Goal: Information Seeking & Learning: Learn about a topic

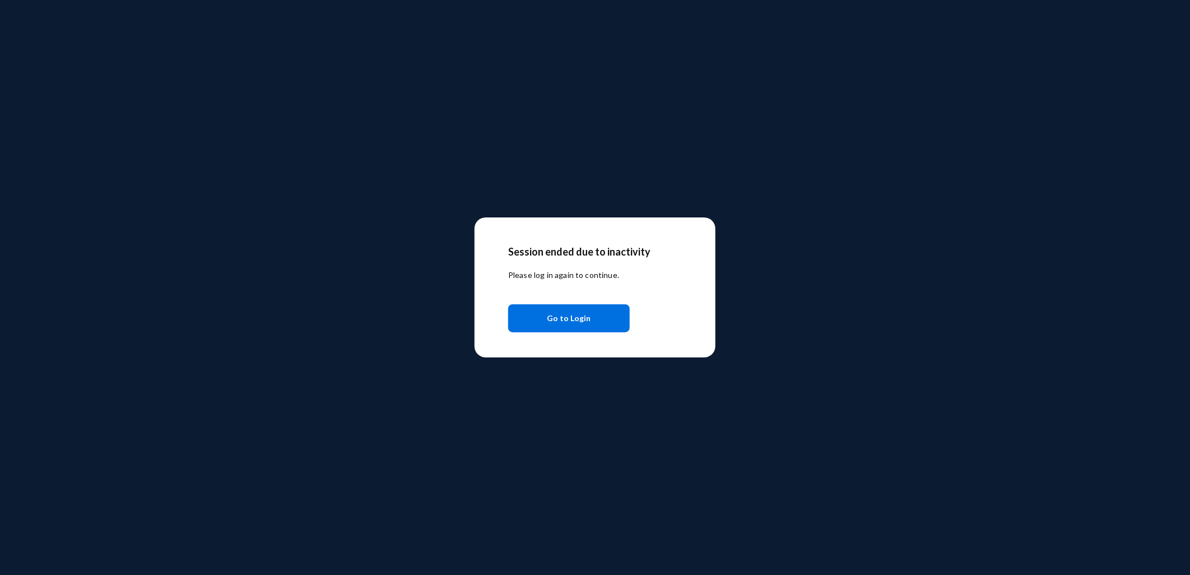
click at [586, 311] on span "Go to Login" at bounding box center [569, 318] width 44 height 20
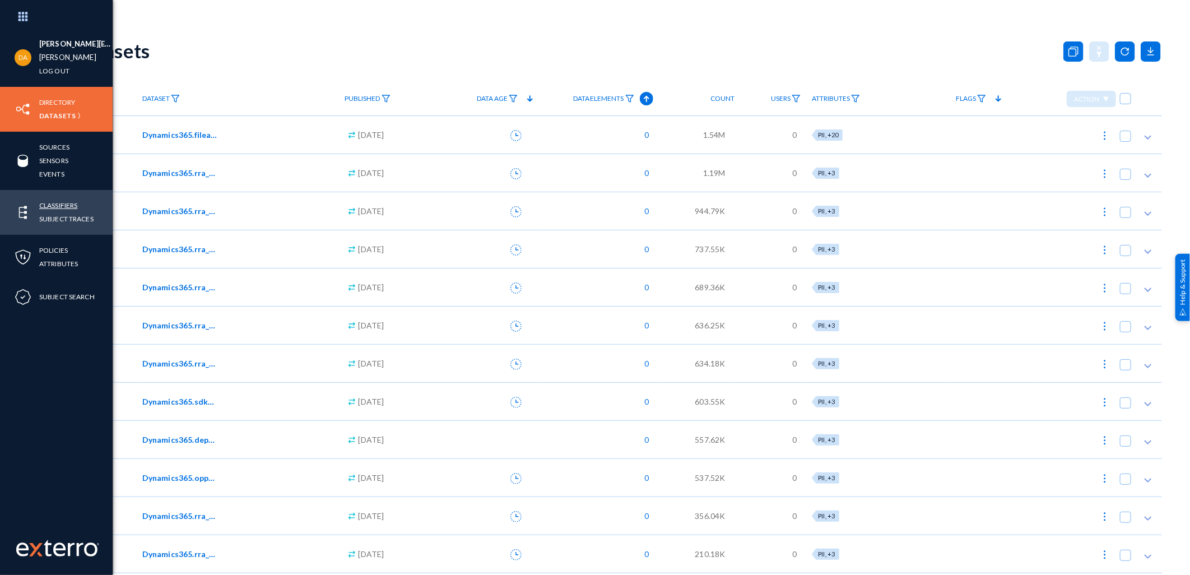
click at [62, 203] on link "Classifiers" at bounding box center [58, 205] width 38 height 13
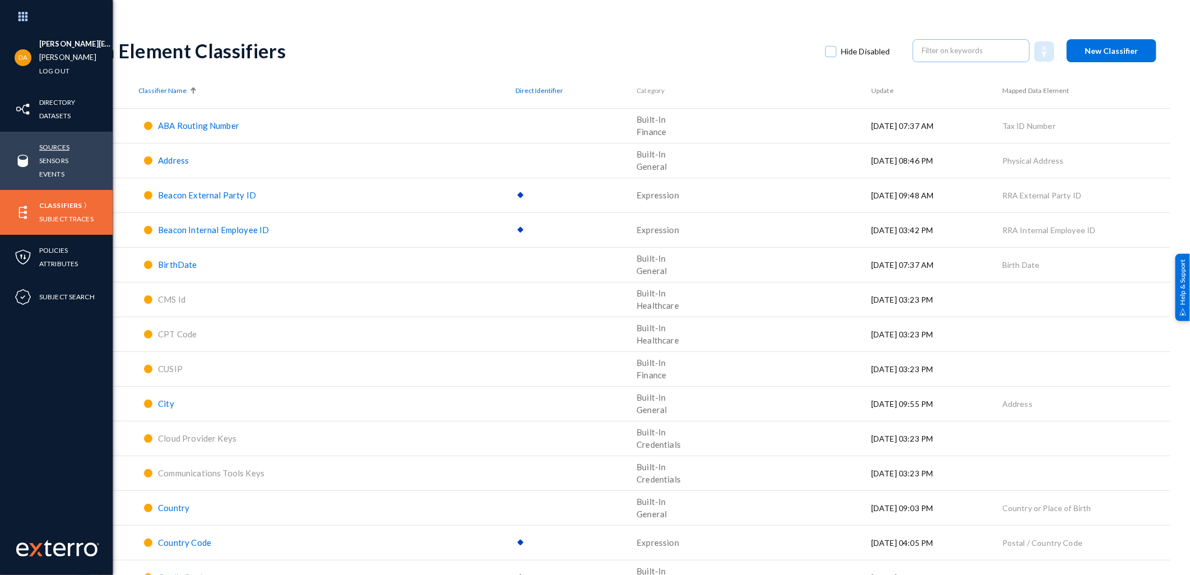
click at [64, 144] on link "Sources" at bounding box center [54, 147] width 30 height 13
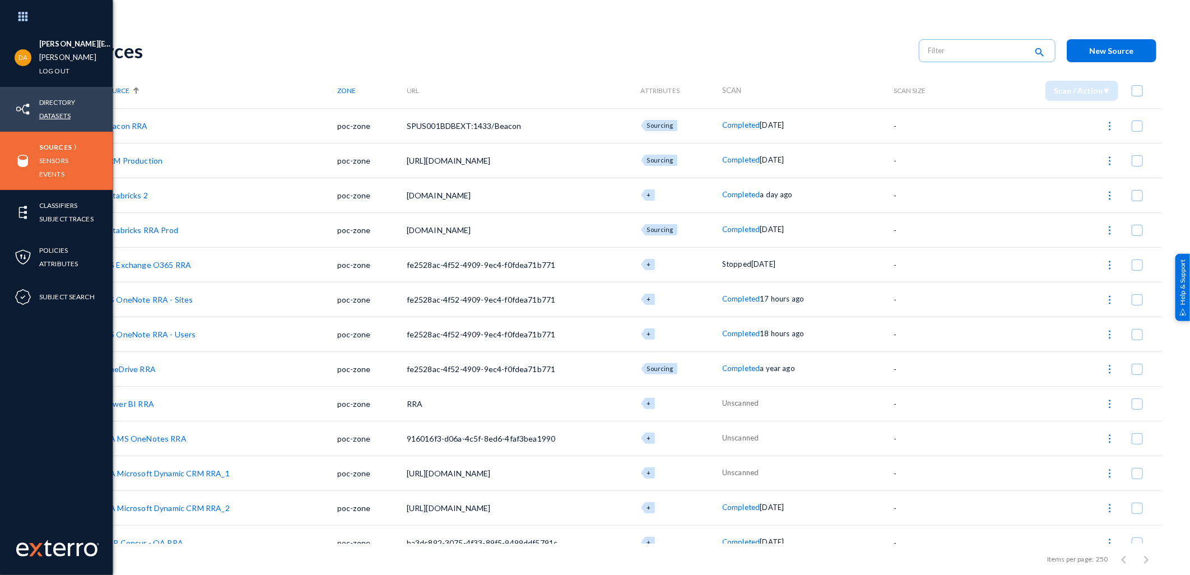
click at [62, 115] on link "Datasets" at bounding box center [54, 115] width 31 height 13
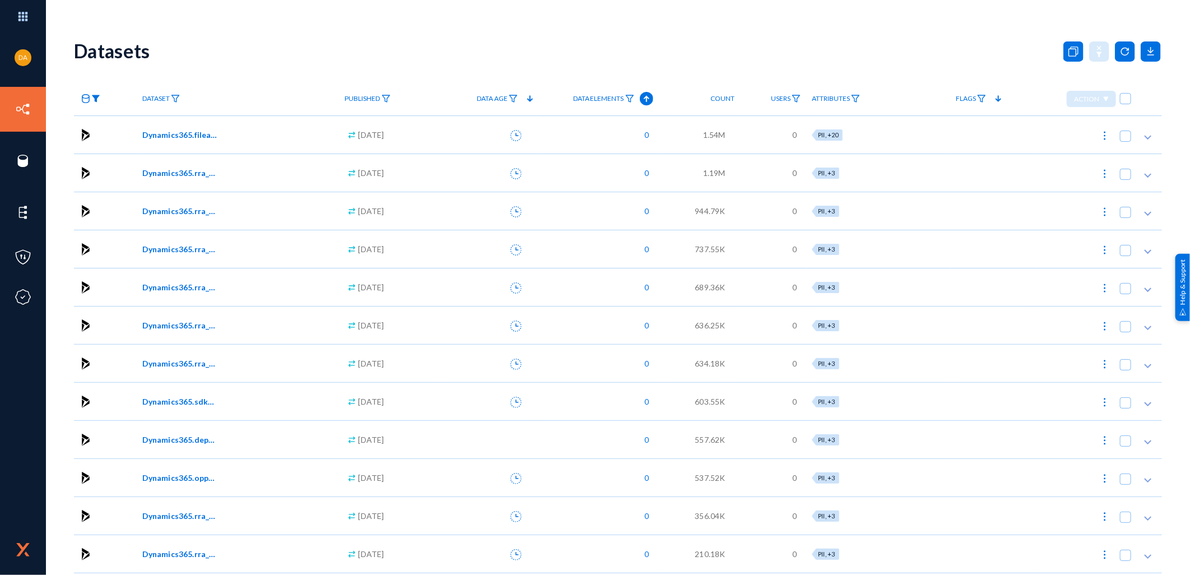
click at [97, 98] on img at bounding box center [95, 99] width 9 height 8
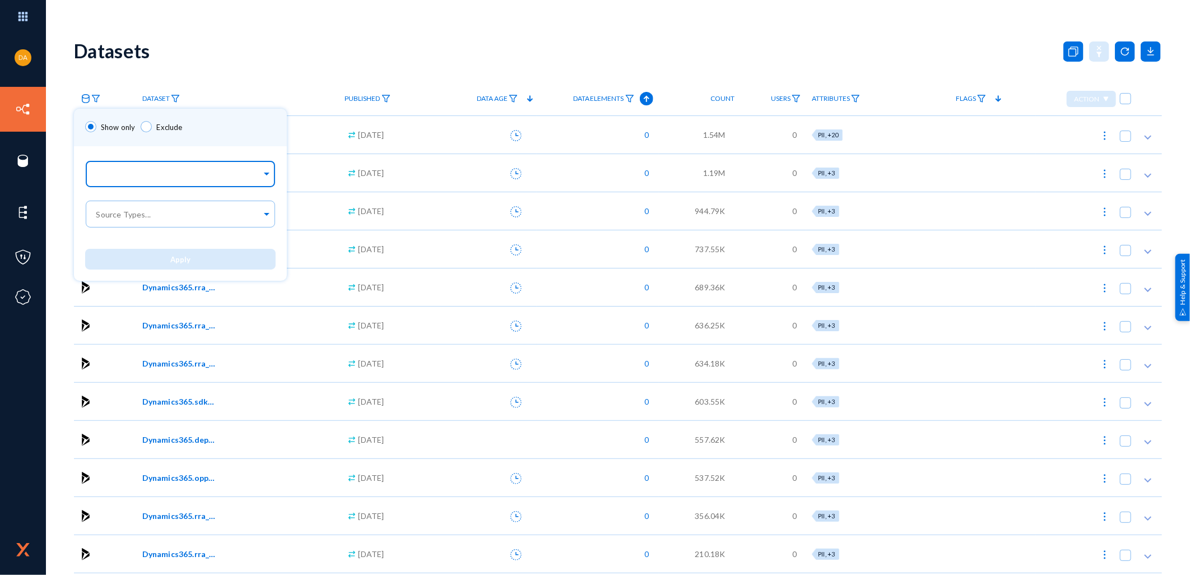
click at [138, 171] on input "text" at bounding box center [177, 175] width 167 height 11
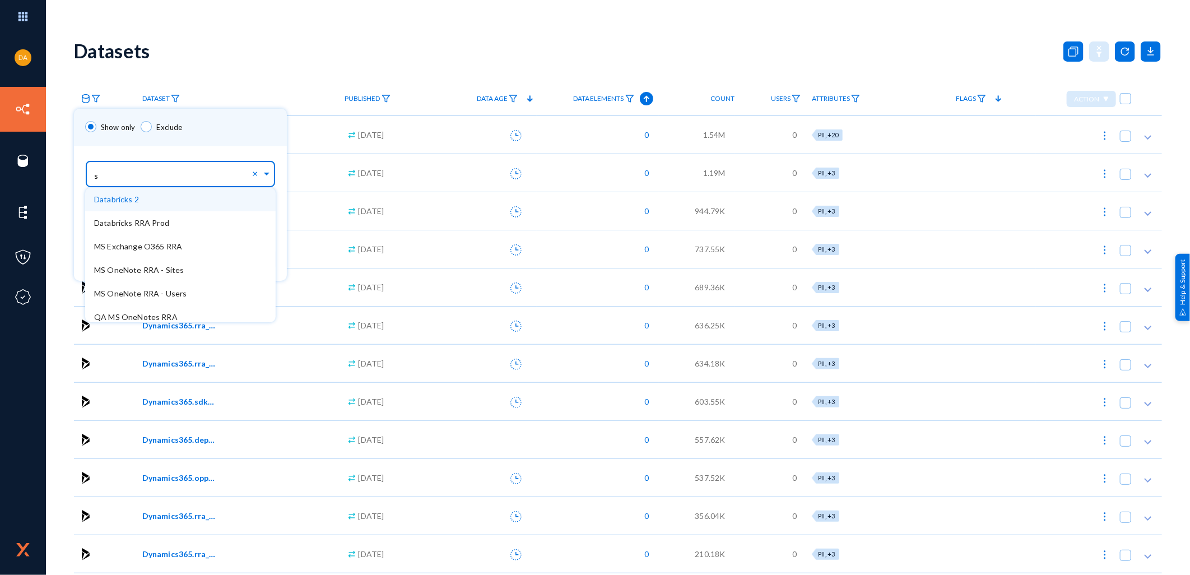
type input "sa"
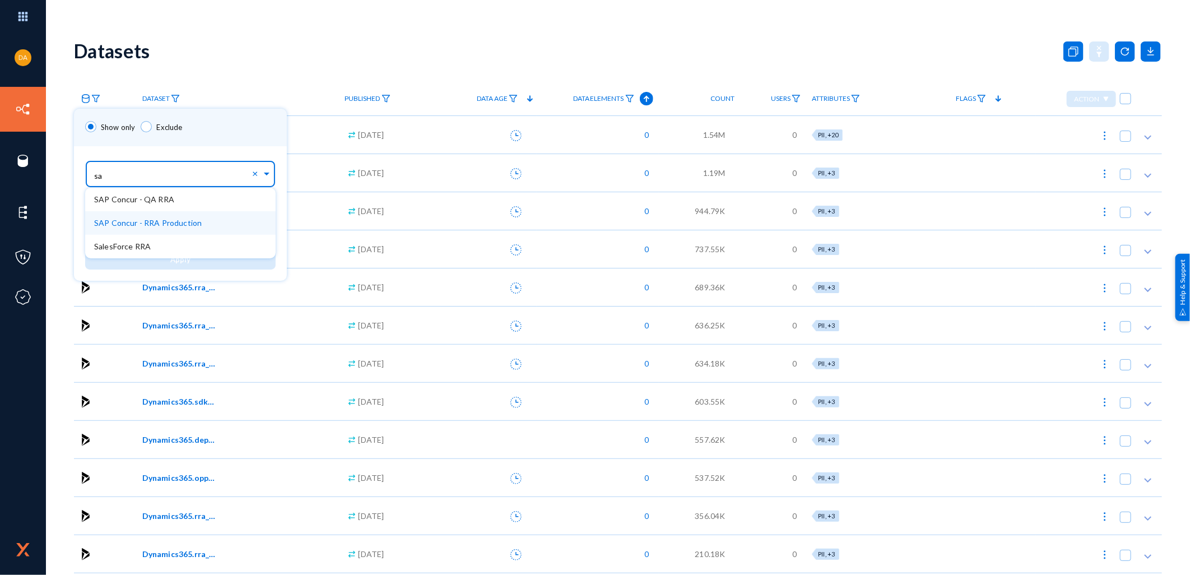
click at [180, 223] on span "SAP Concur - RRA Production" at bounding box center [148, 223] width 108 height 10
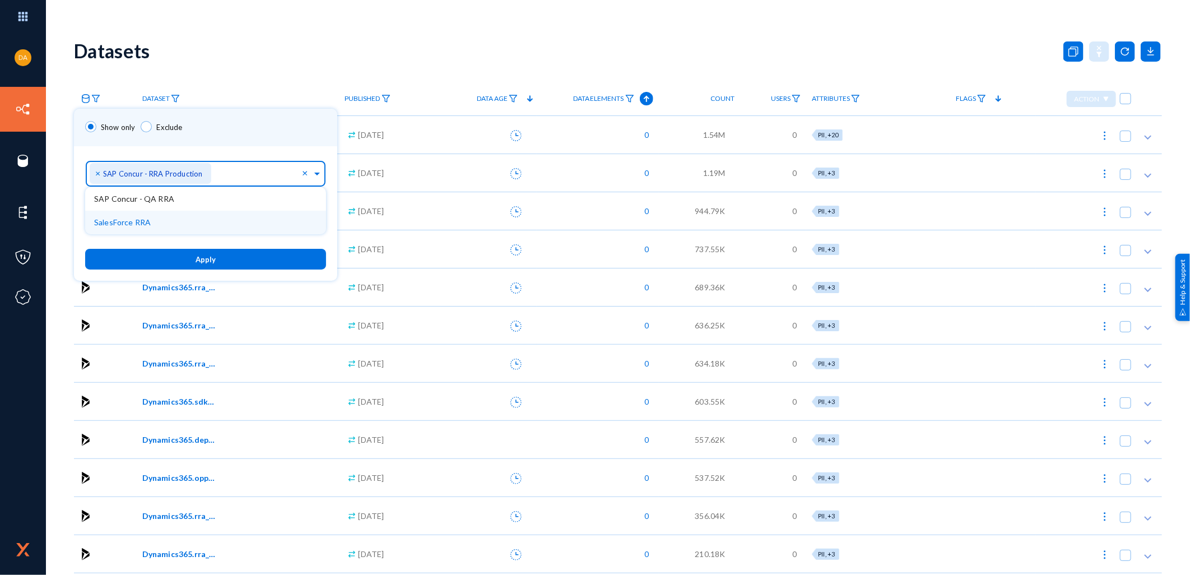
click at [207, 255] on span "Apply" at bounding box center [206, 259] width 20 height 9
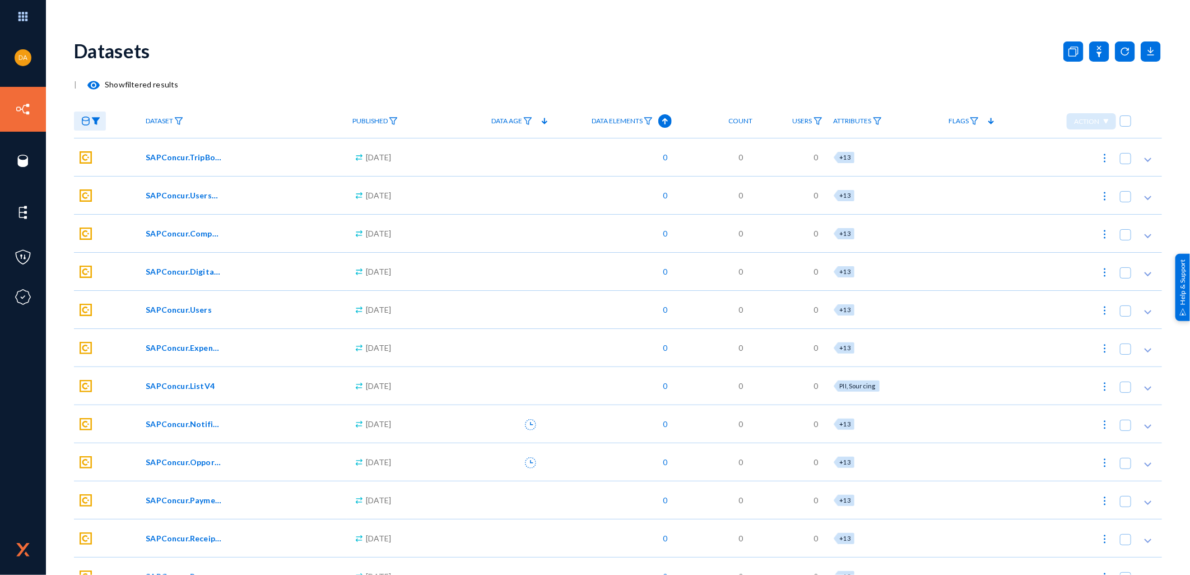
click at [94, 83] on mat-icon "visibility" at bounding box center [93, 84] width 13 height 13
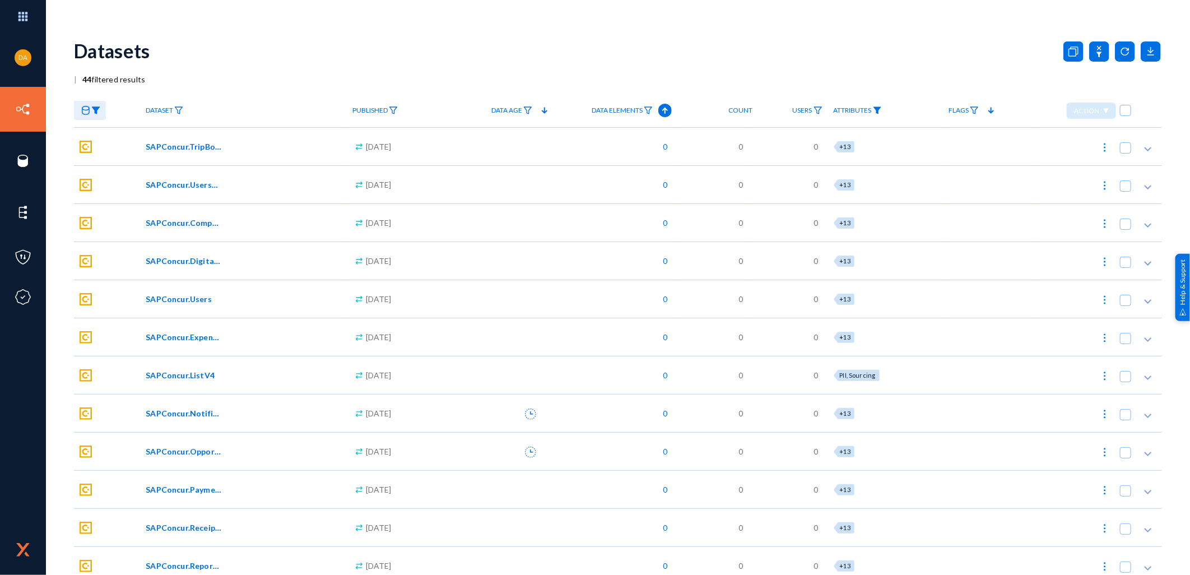
click at [881, 110] on img at bounding box center [877, 110] width 9 height 8
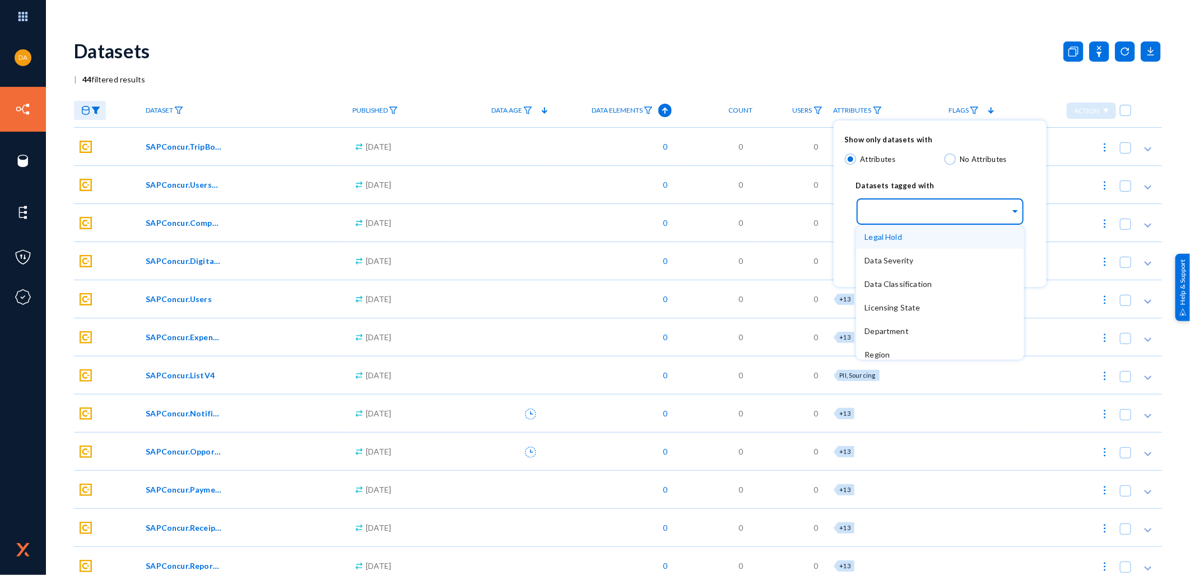
click at [902, 217] on input "text" at bounding box center [937, 213] width 145 height 11
click at [911, 282] on span "Data Classification" at bounding box center [898, 284] width 67 height 10
click at [979, 175] on div "Datasets tagged with" at bounding box center [940, 182] width 190 height 26
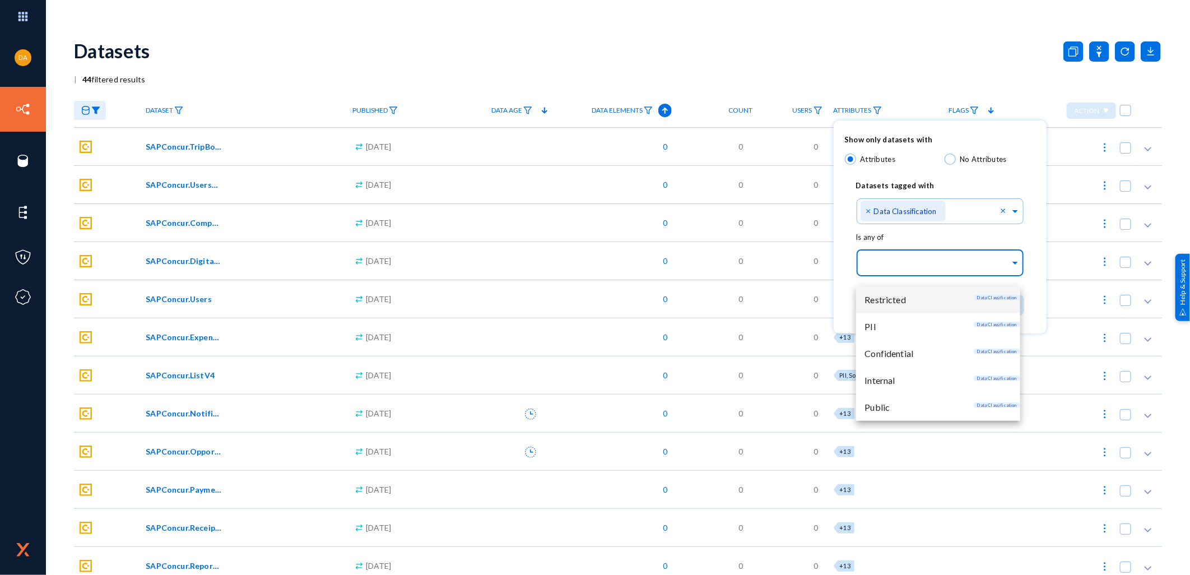
click at [962, 257] on div at bounding box center [937, 263] width 145 height 19
click at [899, 332] on div "PII Data Classification" at bounding box center [938, 326] width 164 height 27
click at [1020, 232] on div "Is any of Select... × PII ×" at bounding box center [940, 259] width 190 height 54
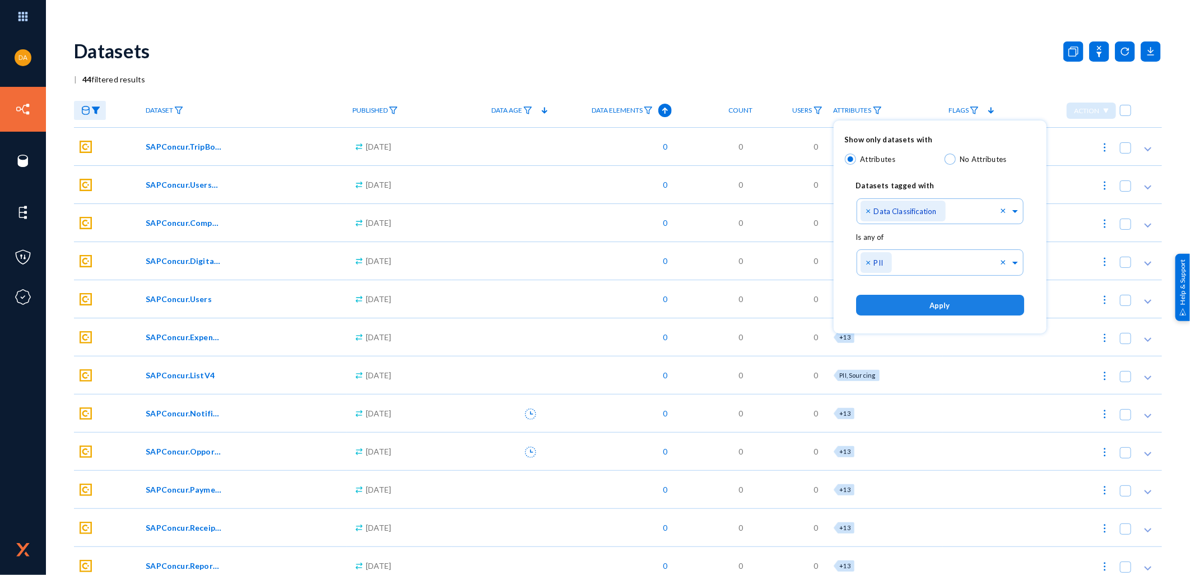
click at [955, 301] on button "Apply" at bounding box center [940, 305] width 168 height 21
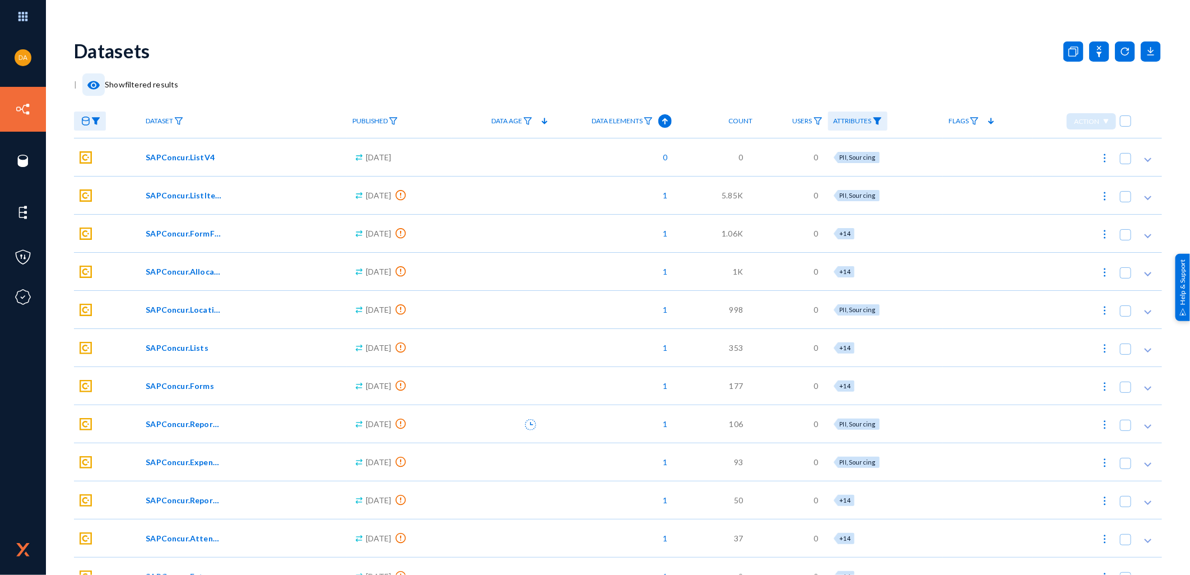
click at [89, 81] on mat-icon "visibility" at bounding box center [93, 84] width 13 height 13
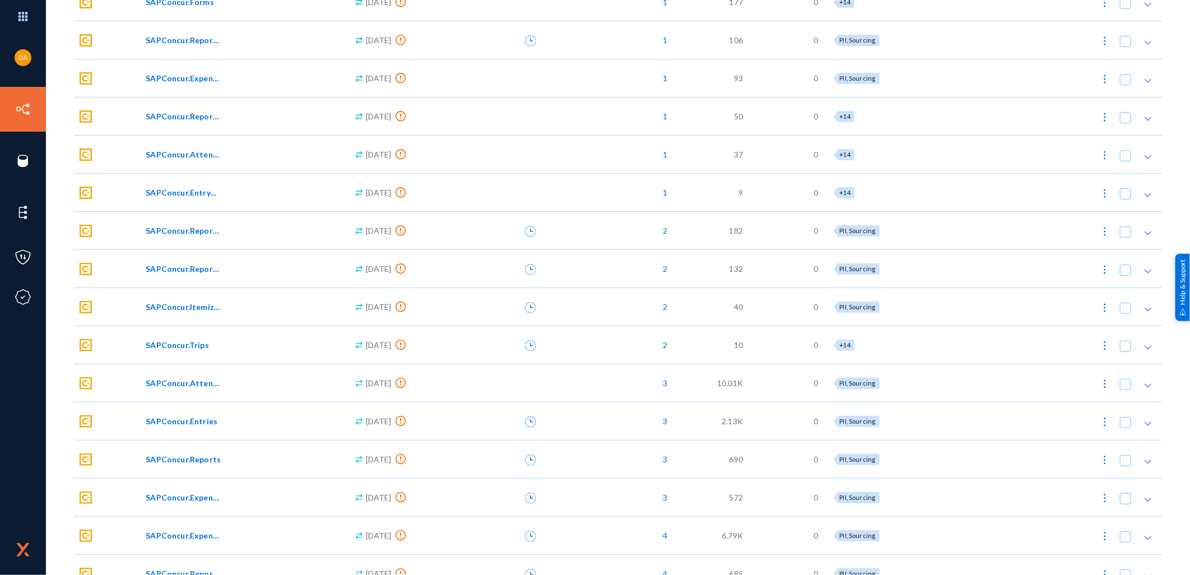
scroll to position [467, 0]
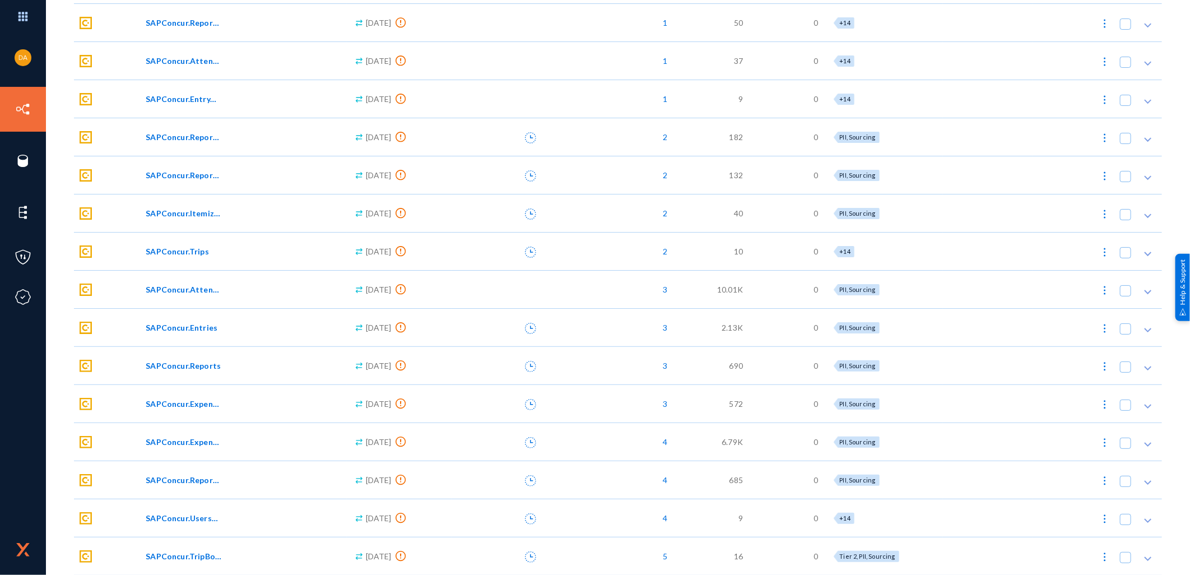
click at [182, 516] on span "SAPConcur.UsersV4" at bounding box center [184, 518] width 76 height 12
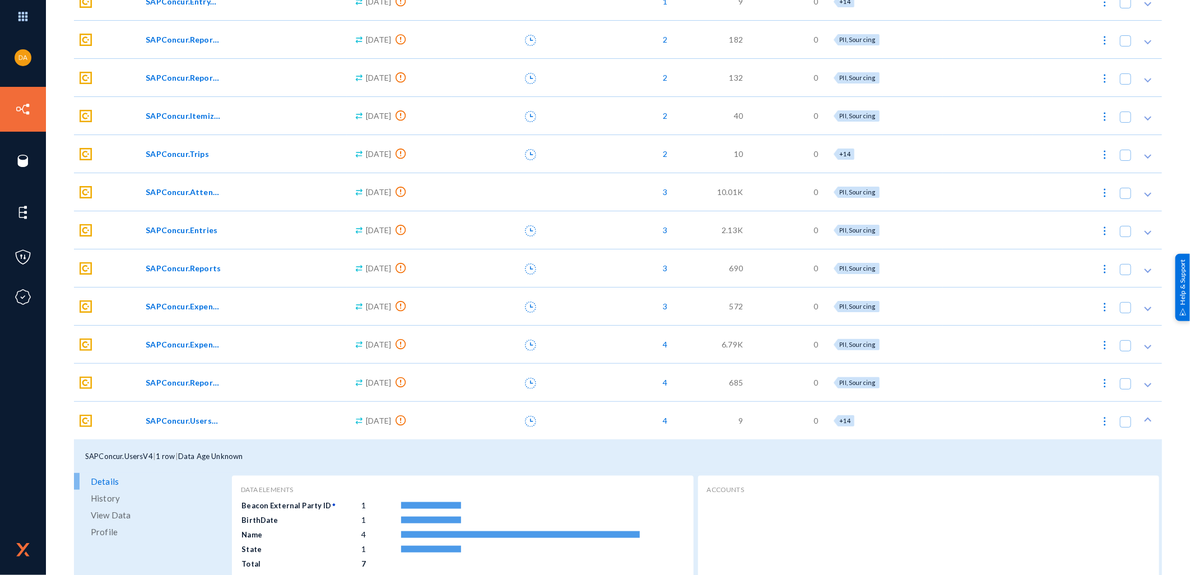
scroll to position [668, 0]
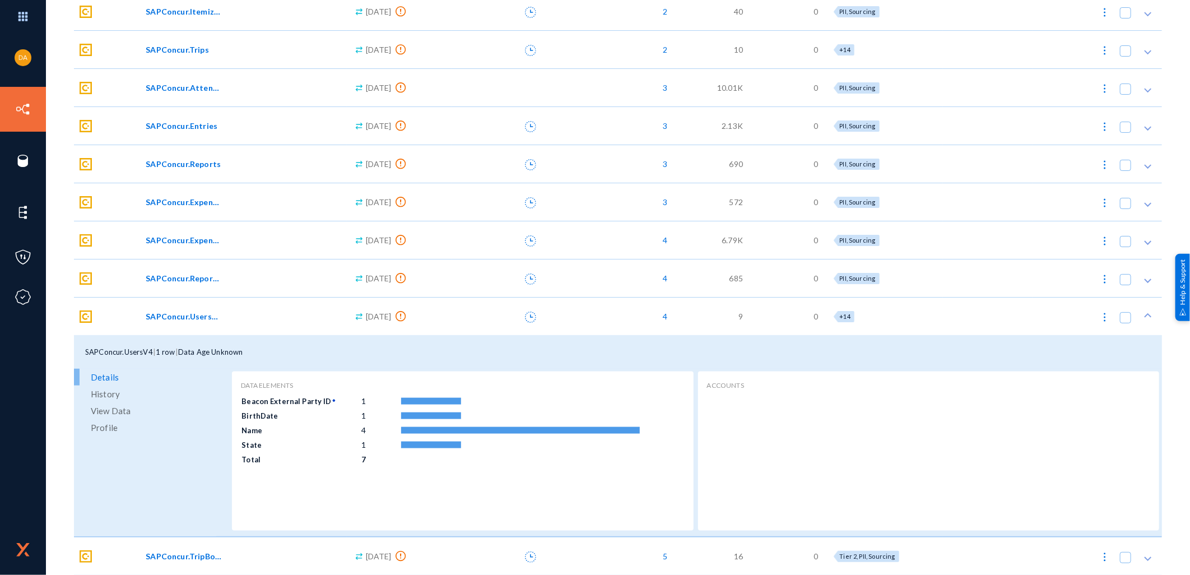
drag, startPoint x: 155, startPoint y: 434, endPoint x: 221, endPoint y: 451, distance: 67.7
click at [192, 445] on div "Details History View Data Profile" at bounding box center [151, 453] width 155 height 168
click at [102, 410] on span "View Data" at bounding box center [111, 410] width 40 height 17
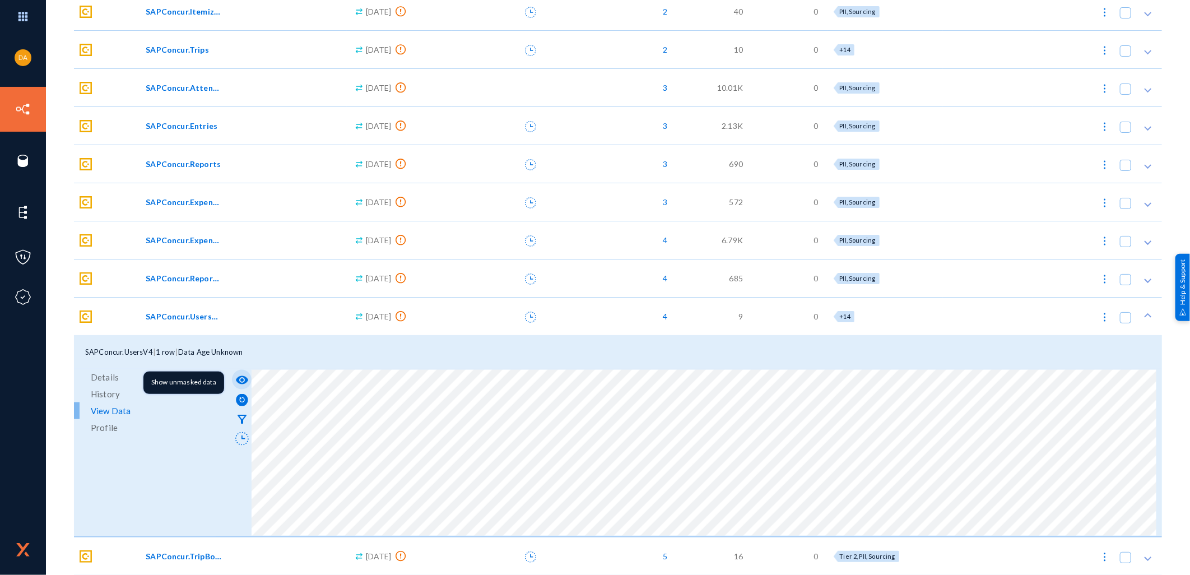
click at [242, 376] on mat-icon "visibility" at bounding box center [241, 379] width 13 height 13
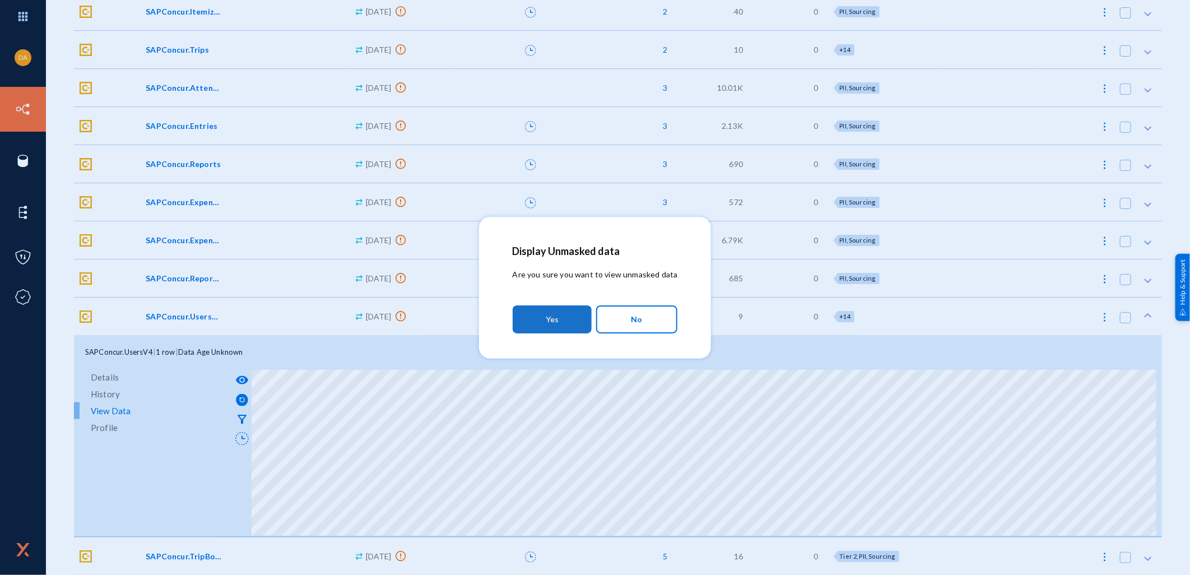
click at [561, 306] on button "Yes" at bounding box center [552, 319] width 79 height 28
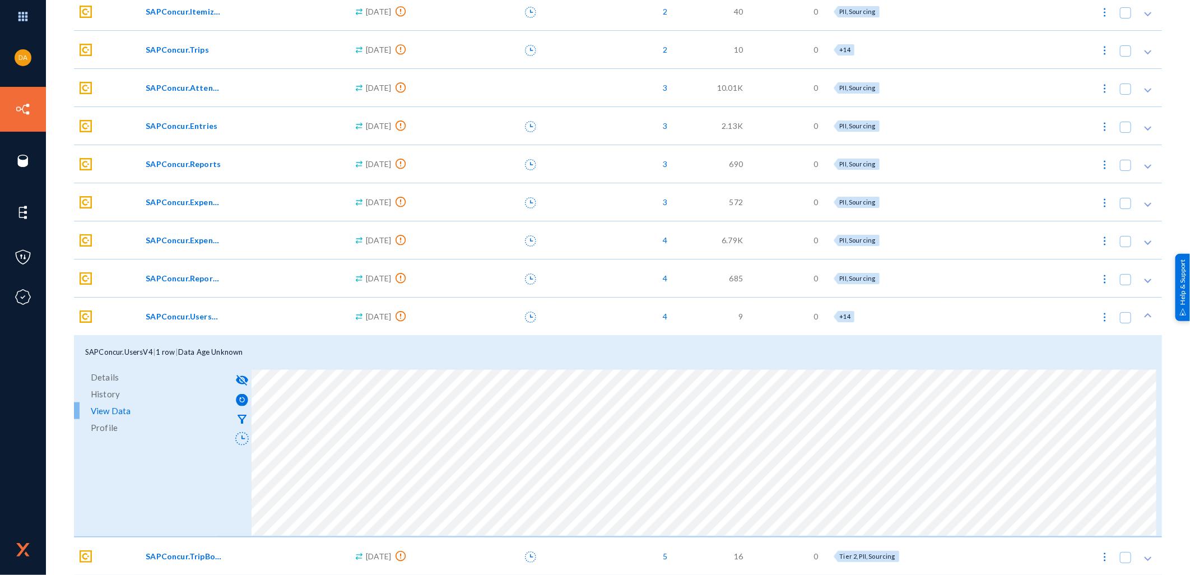
click at [475, 517] on div "Dataset Published Data Age Data Elements Count Users Attributes Flags Action SA…" at bounding box center [618, 0] width 1088 height 1150
click at [244, 417] on mat-icon "filter_alt" at bounding box center [241, 418] width 13 height 13
click at [245, 417] on mat-icon "filter_alt" at bounding box center [241, 418] width 13 height 13
